Goal: Contribute content: Contribute content

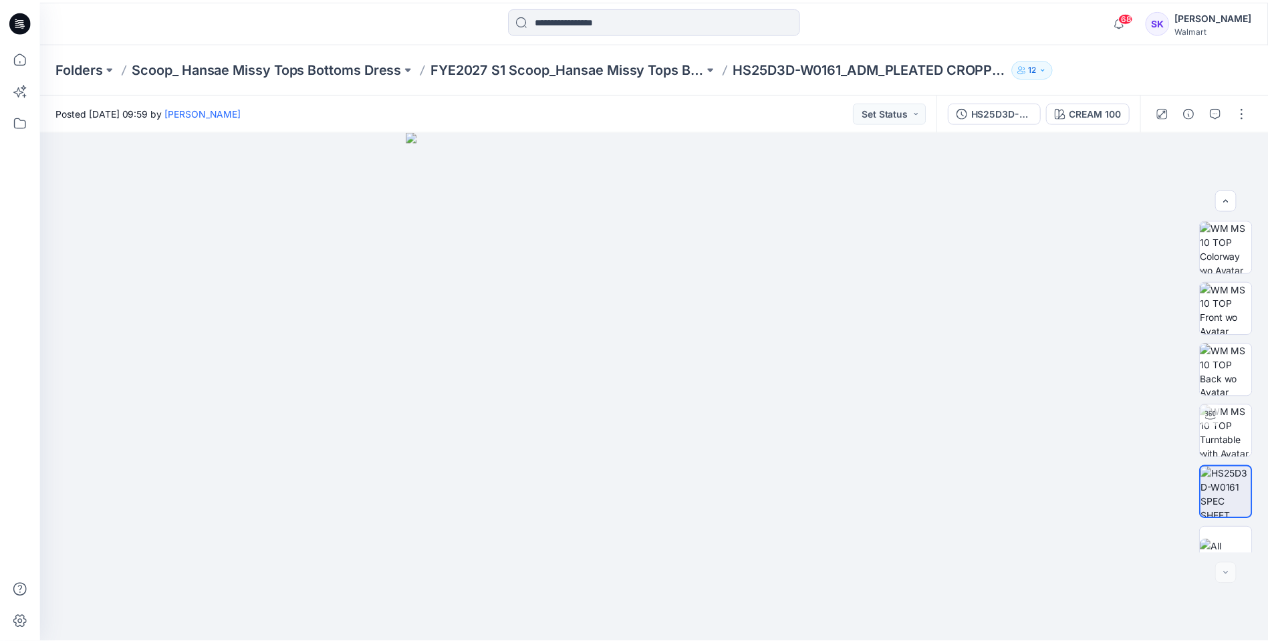
scroll to position [27, 0]
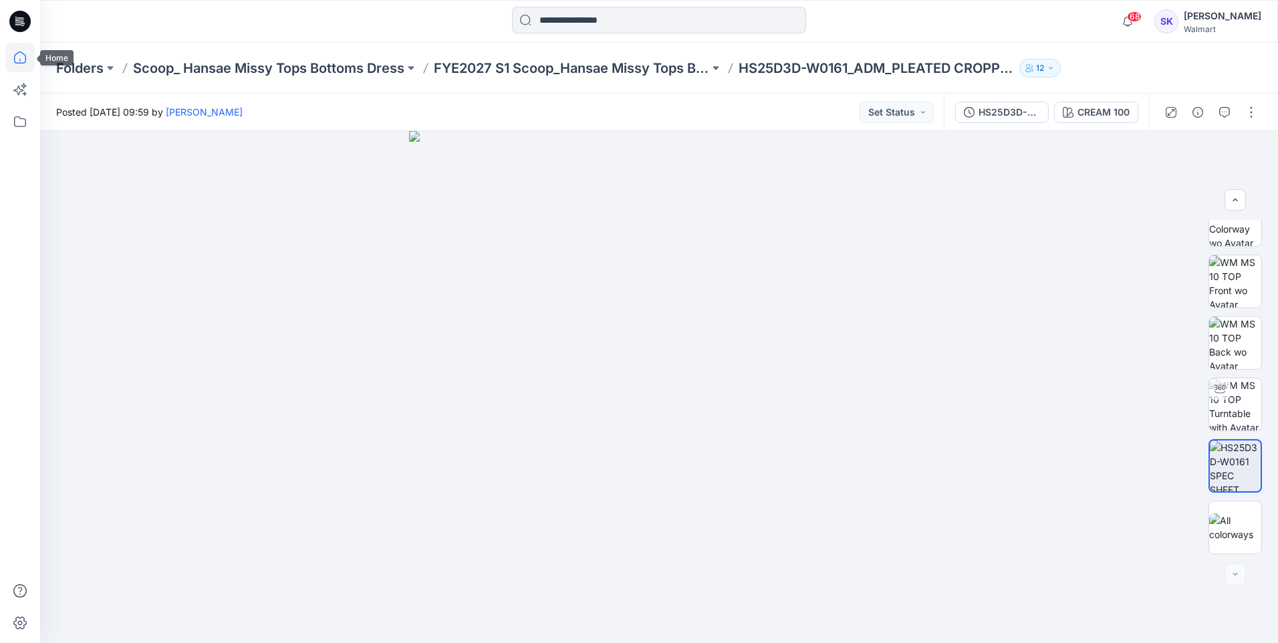
click at [28, 52] on icon at bounding box center [19, 57] width 29 height 29
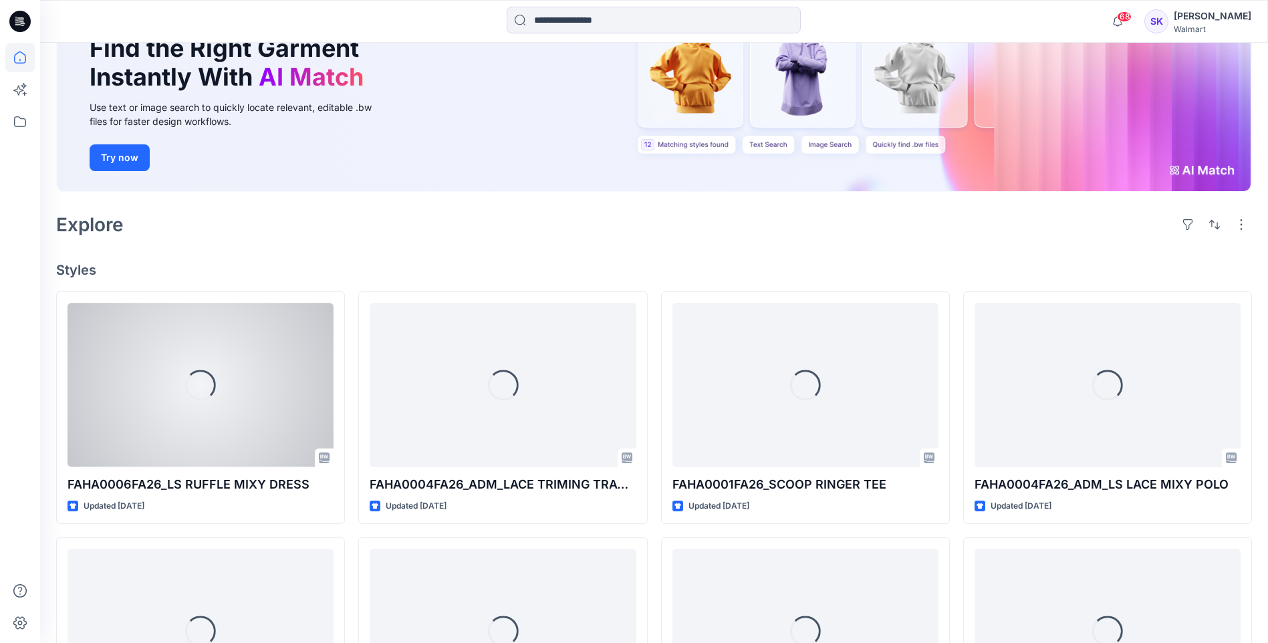
scroll to position [134, 0]
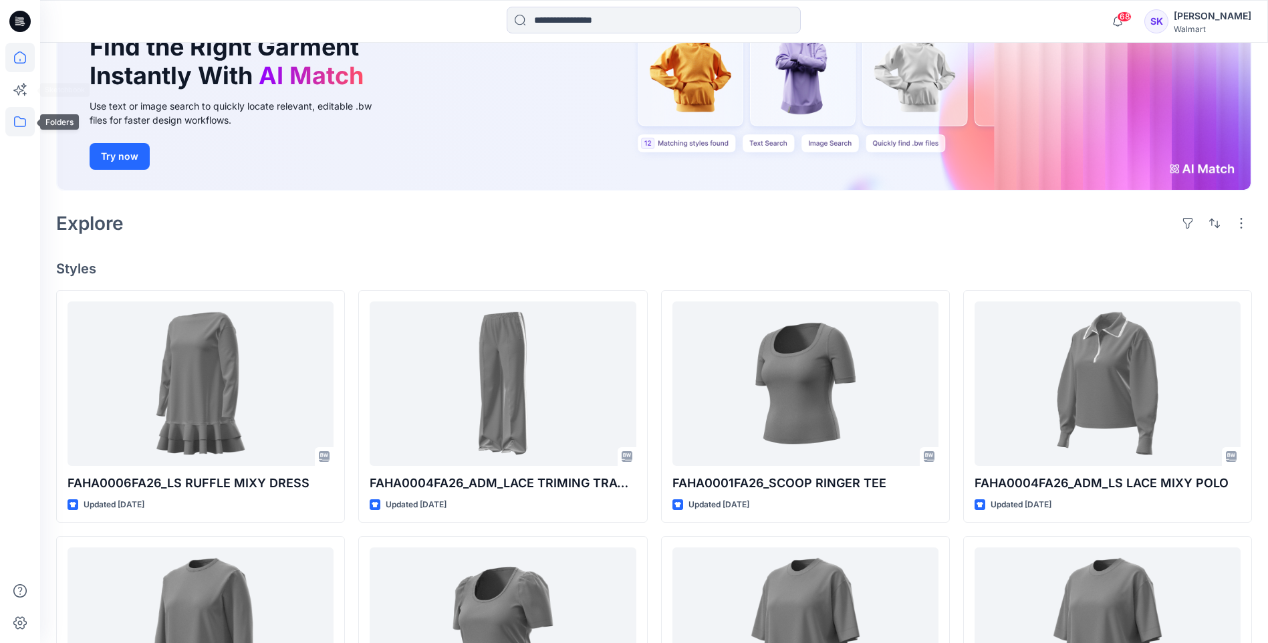
drag, startPoint x: 17, startPoint y: 121, endPoint x: 33, endPoint y: 129, distance: 18.5
click at [17, 120] on icon at bounding box center [19, 121] width 29 height 29
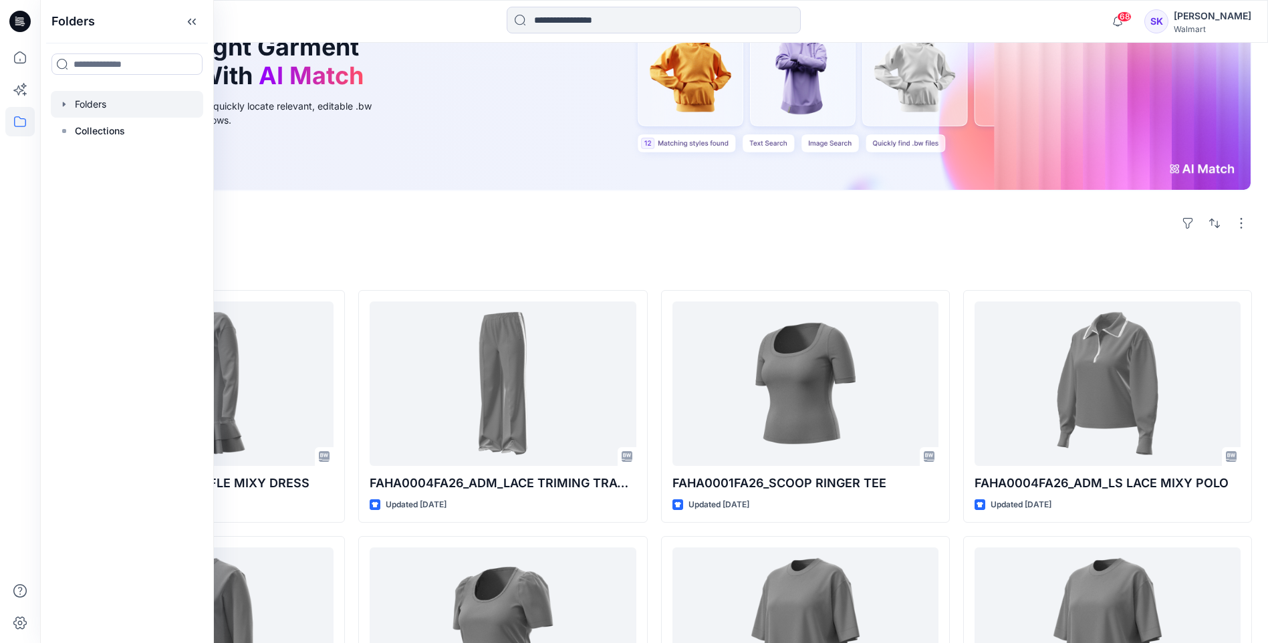
click at [97, 106] on div at bounding box center [127, 104] width 152 height 27
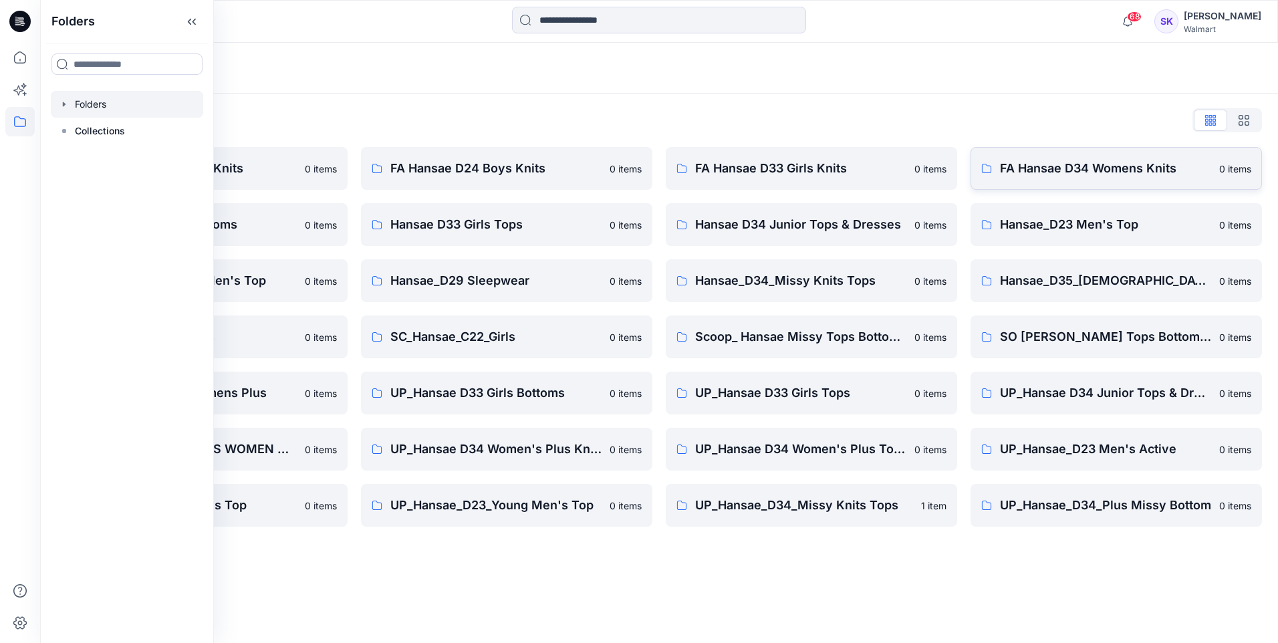
click at [1060, 171] on p "FA Hansae D34 Womens Knits" at bounding box center [1105, 168] width 211 height 19
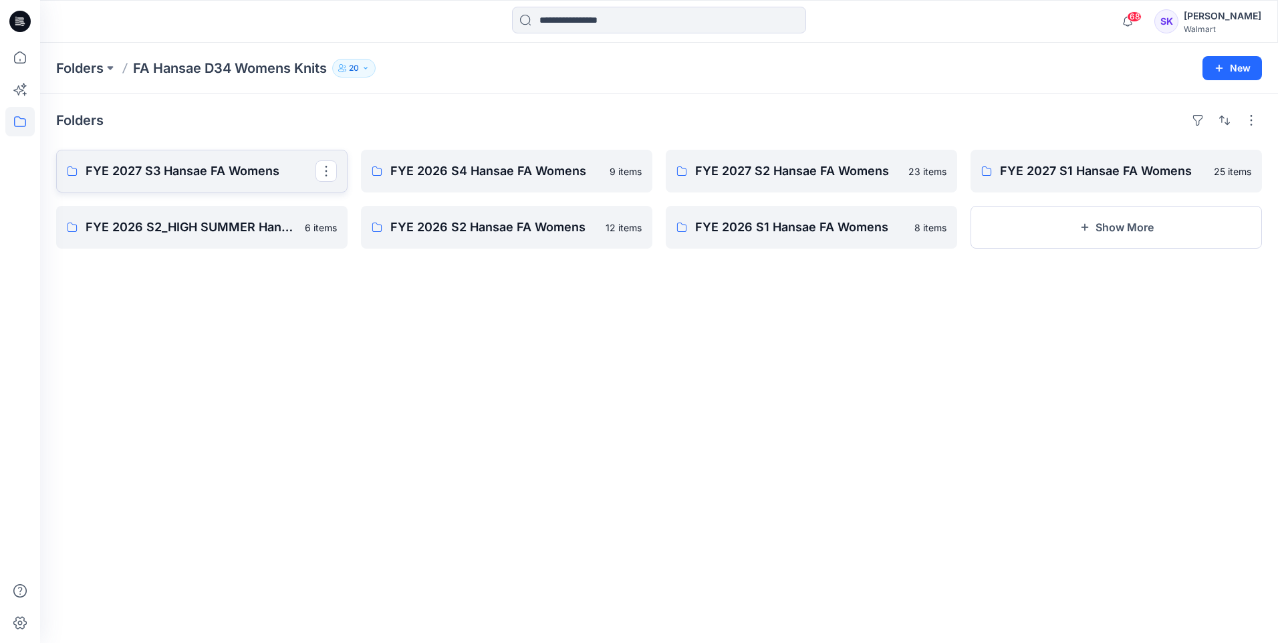
click at [198, 174] on p "FYE 2027 S3 Hansae FA Womens" at bounding box center [201, 171] width 230 height 19
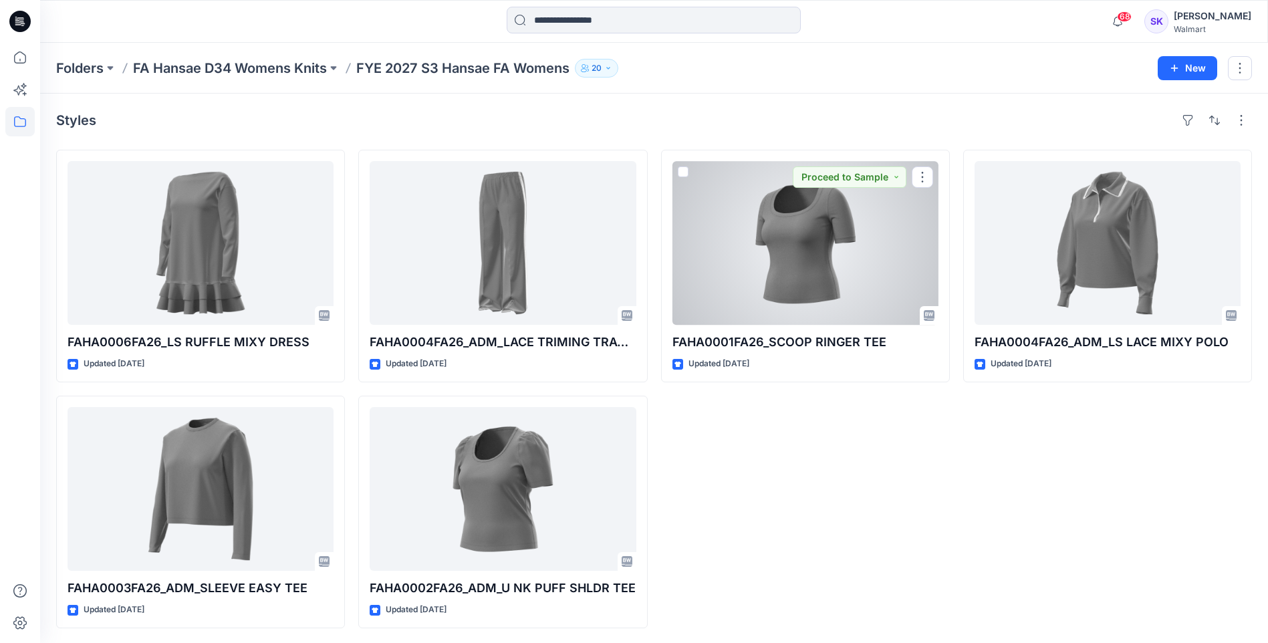
scroll to position [1, 0]
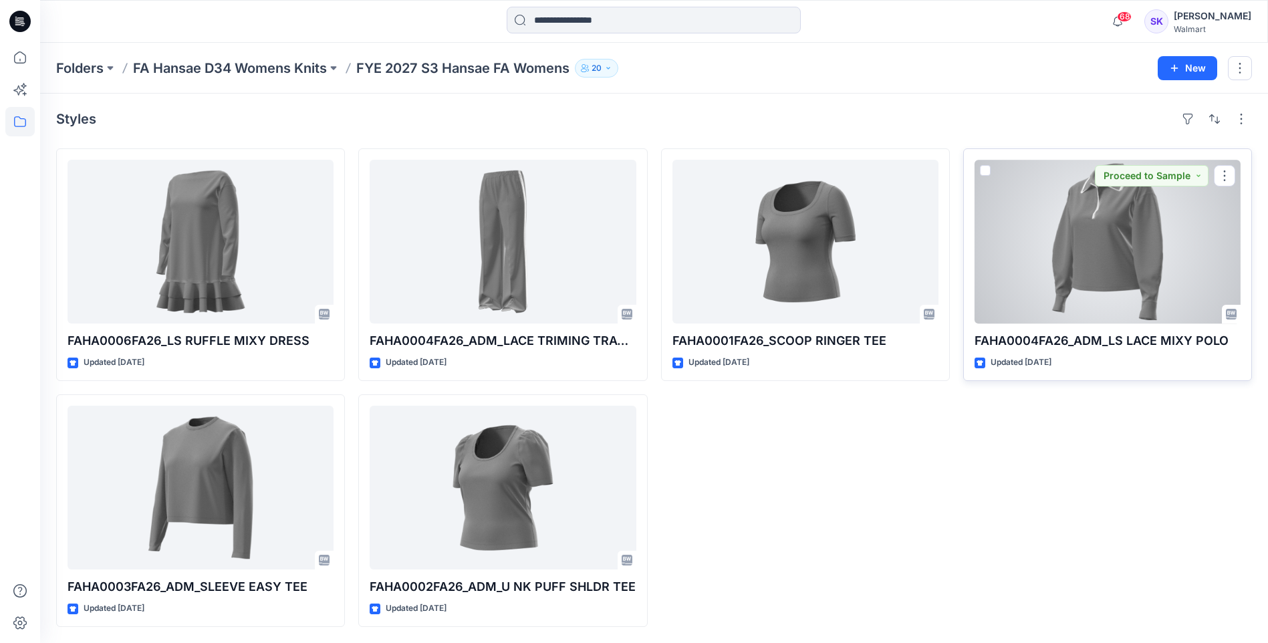
click at [1105, 270] on div at bounding box center [1107, 242] width 266 height 164
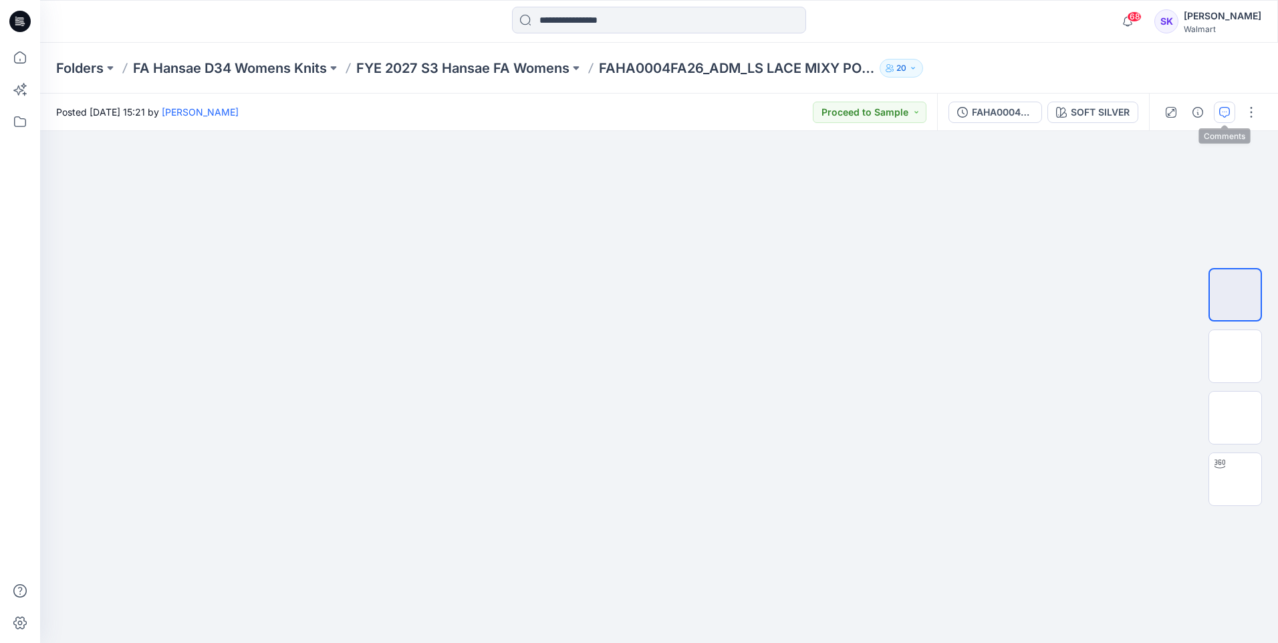
click at [1225, 113] on icon "button" at bounding box center [1224, 112] width 11 height 11
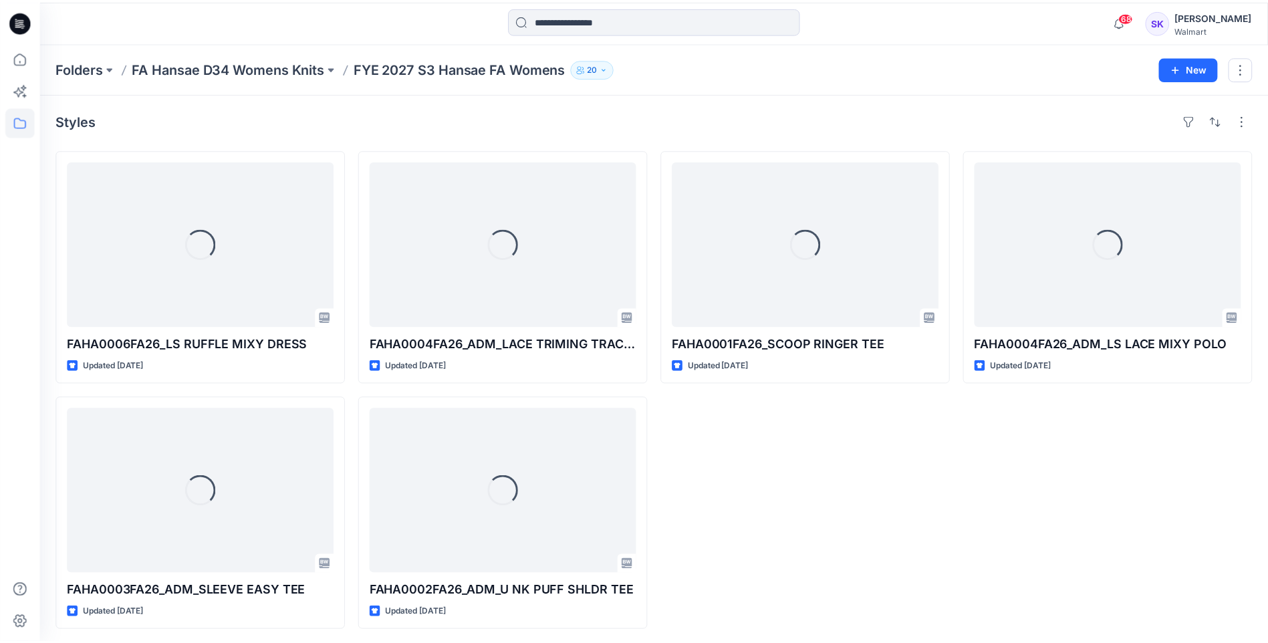
scroll to position [1, 0]
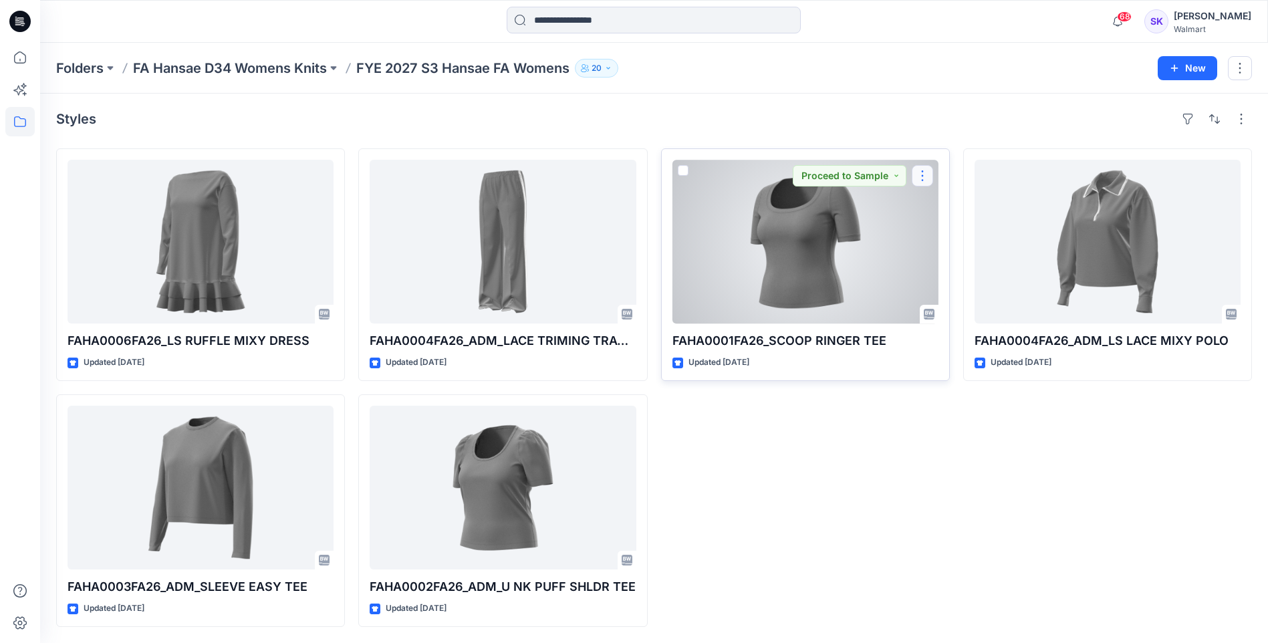
click at [922, 178] on button "button" at bounding box center [922, 175] width 21 height 21
click at [964, 233] on p "Comment" at bounding box center [959, 232] width 42 height 14
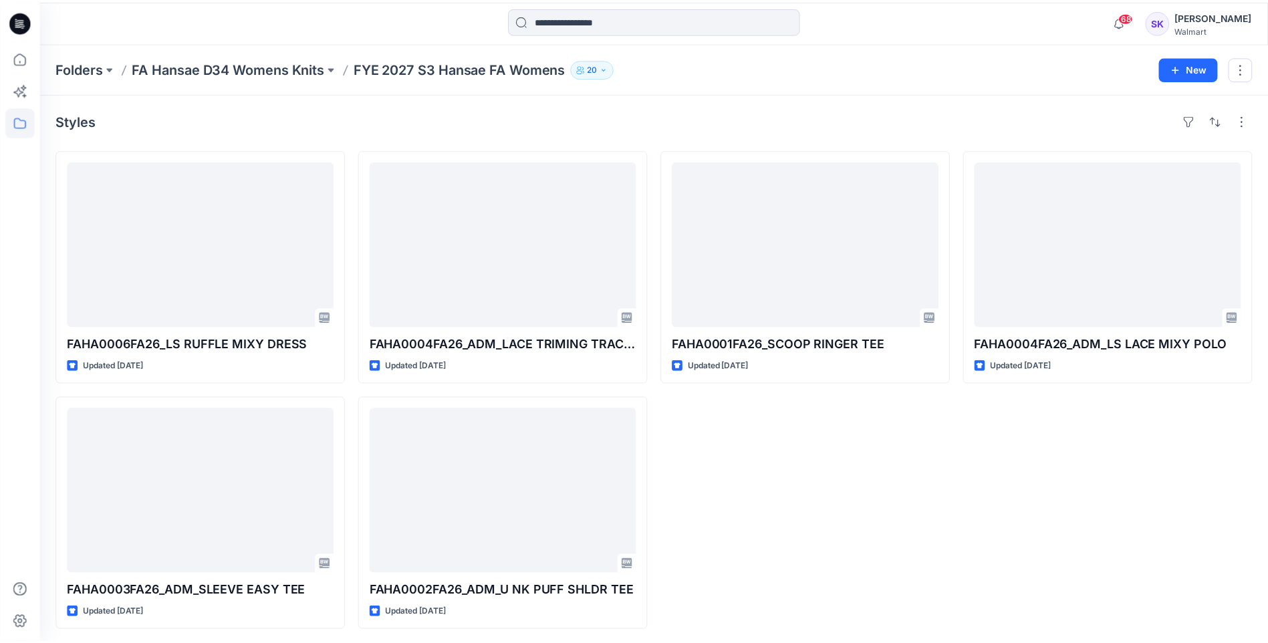
scroll to position [1, 0]
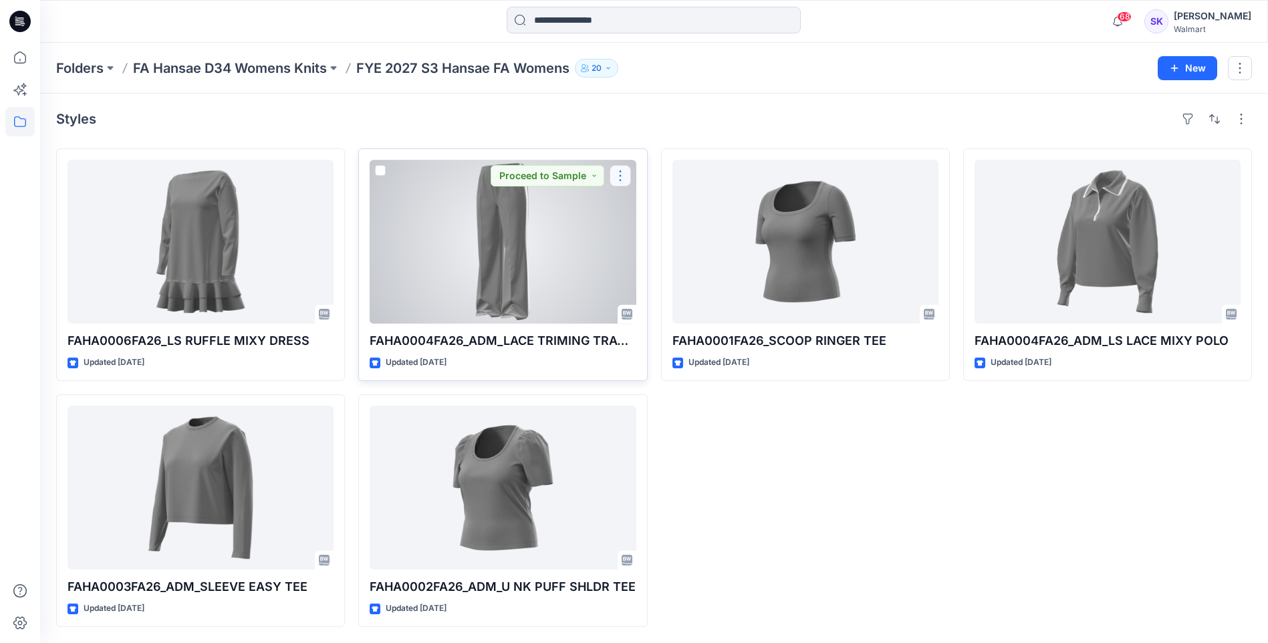
click at [620, 177] on button "button" at bounding box center [619, 175] width 21 height 21
click at [653, 209] on button "Edit" at bounding box center [684, 206] width 144 height 25
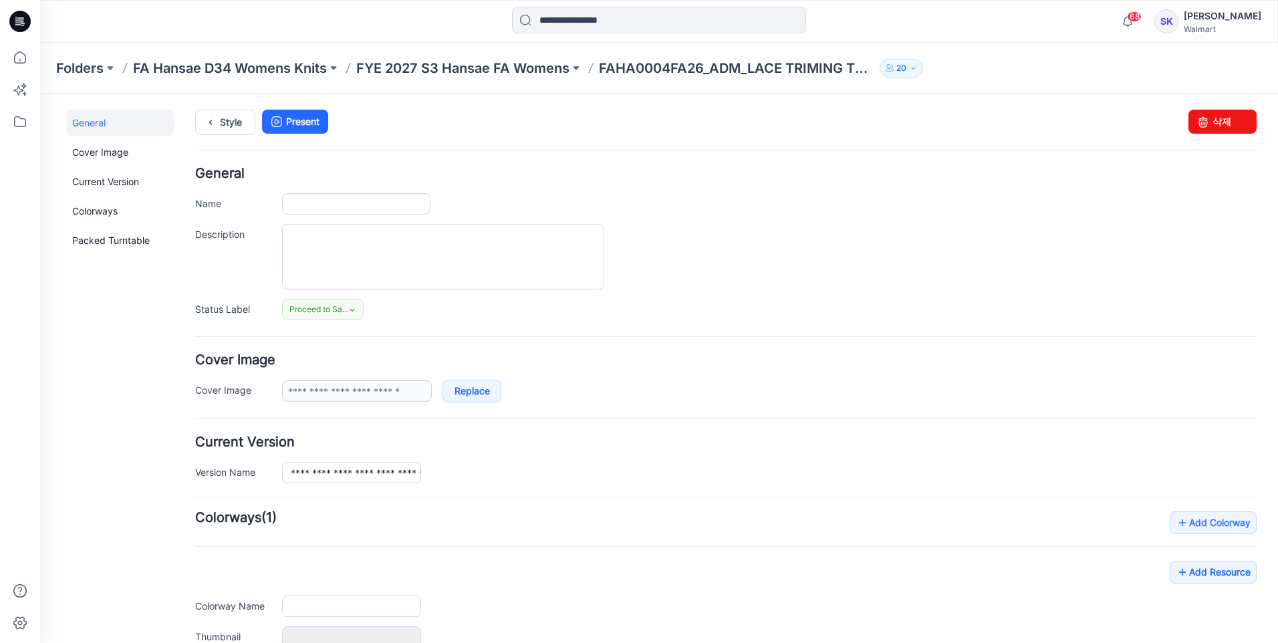
type input "**********"
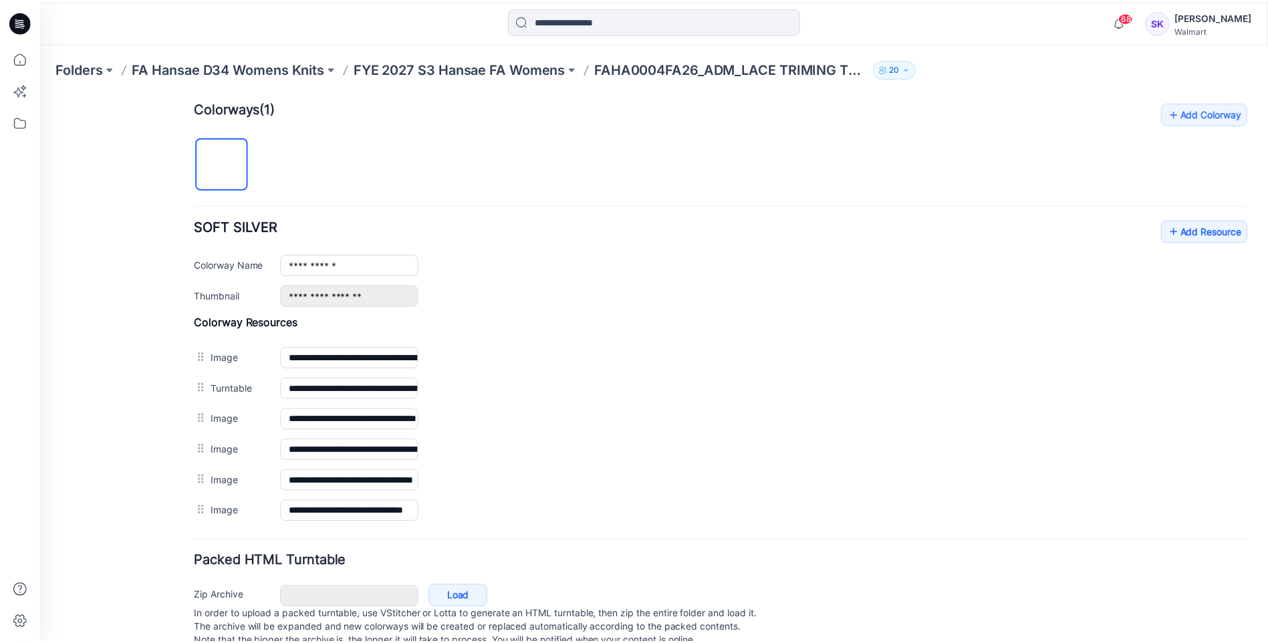
scroll to position [380, 0]
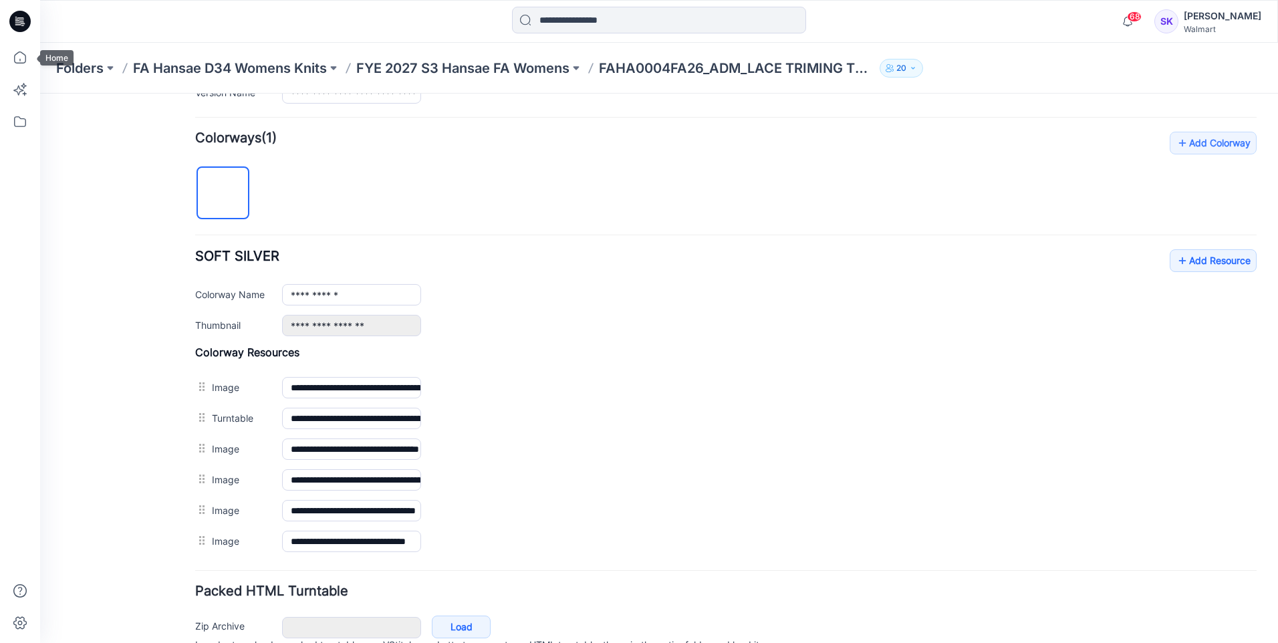
drag, startPoint x: 19, startPoint y: 51, endPoint x: 36, endPoint y: 59, distance: 19.1
click at [19, 51] on icon at bounding box center [19, 57] width 29 height 29
